Goal: Find specific page/section: Find specific page/section

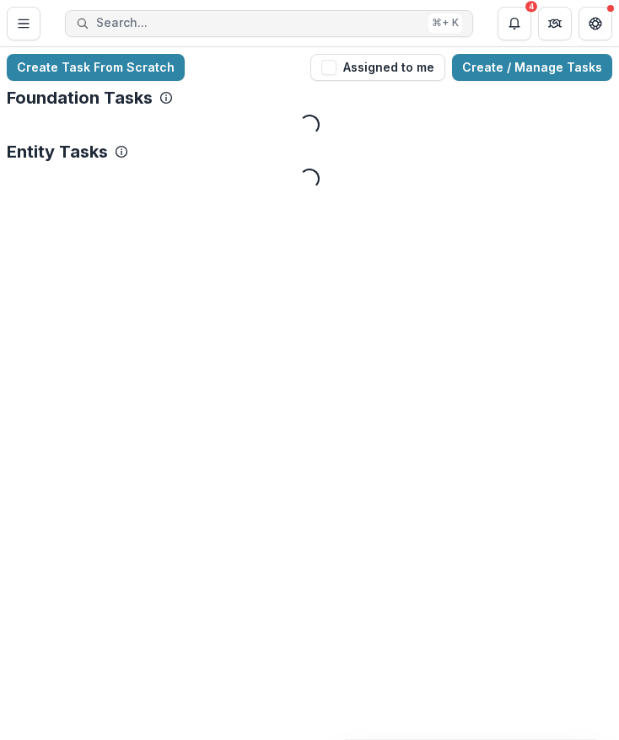
click at [185, 23] on span "Search..." at bounding box center [258, 23] width 325 height 14
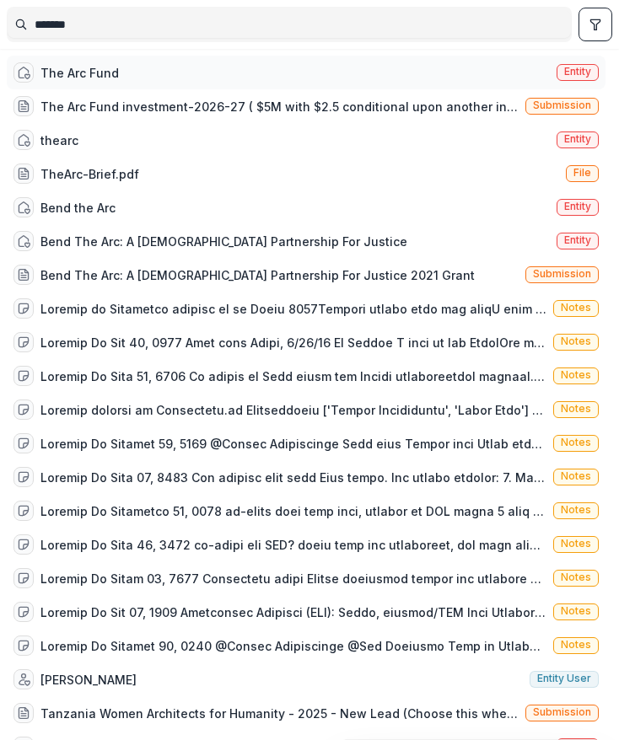
type input "*******"
click at [148, 72] on div "The Arc Fund Entity" at bounding box center [306, 73] width 598 height 34
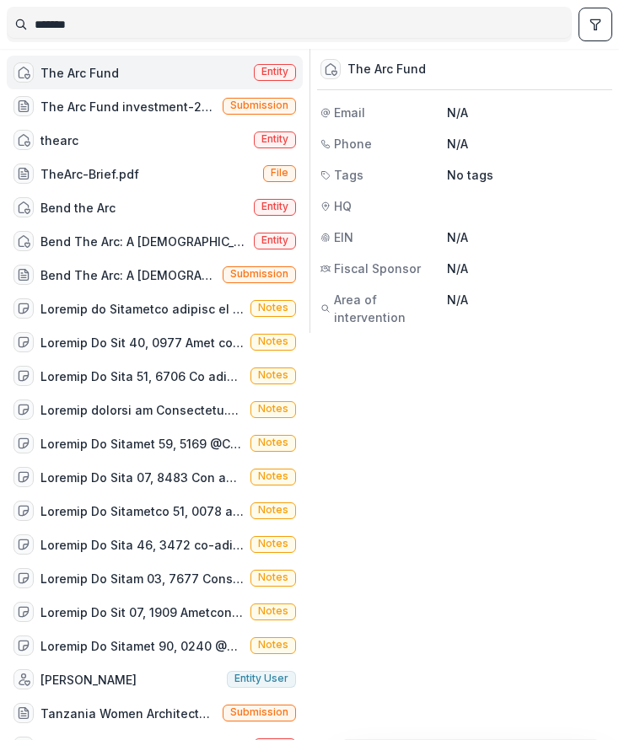
click at [276, 72] on span "Entity" at bounding box center [274, 72] width 27 height 12
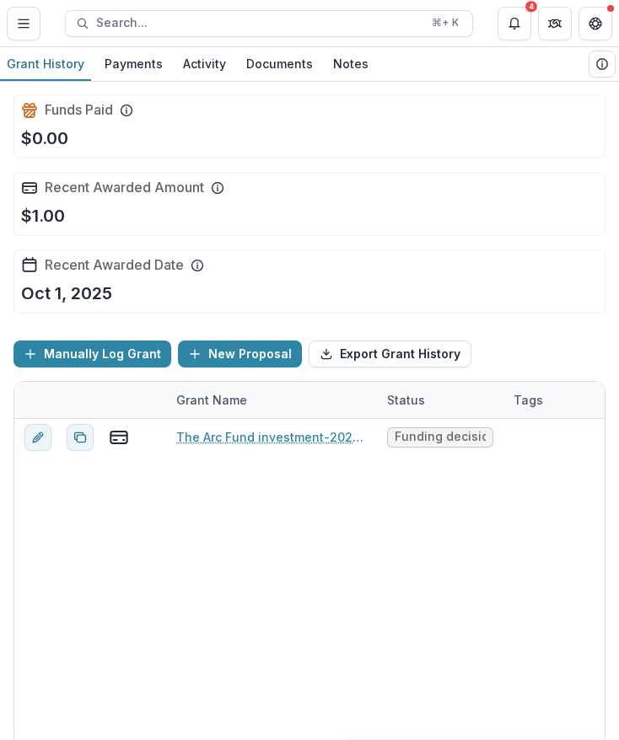
scroll to position [94, 0]
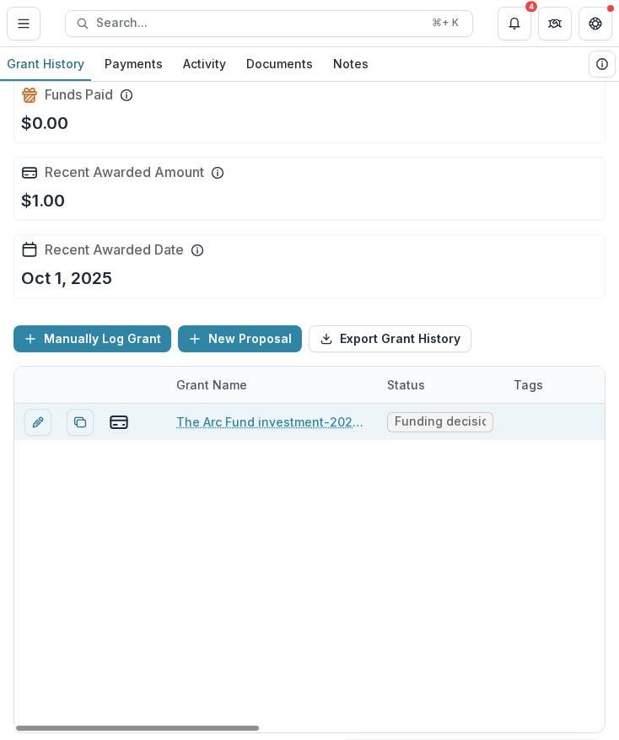
click at [241, 425] on link "The Arc Fund investment-2026-27" at bounding box center [271, 422] width 190 height 18
